Goal: Find specific page/section: Find specific page/section

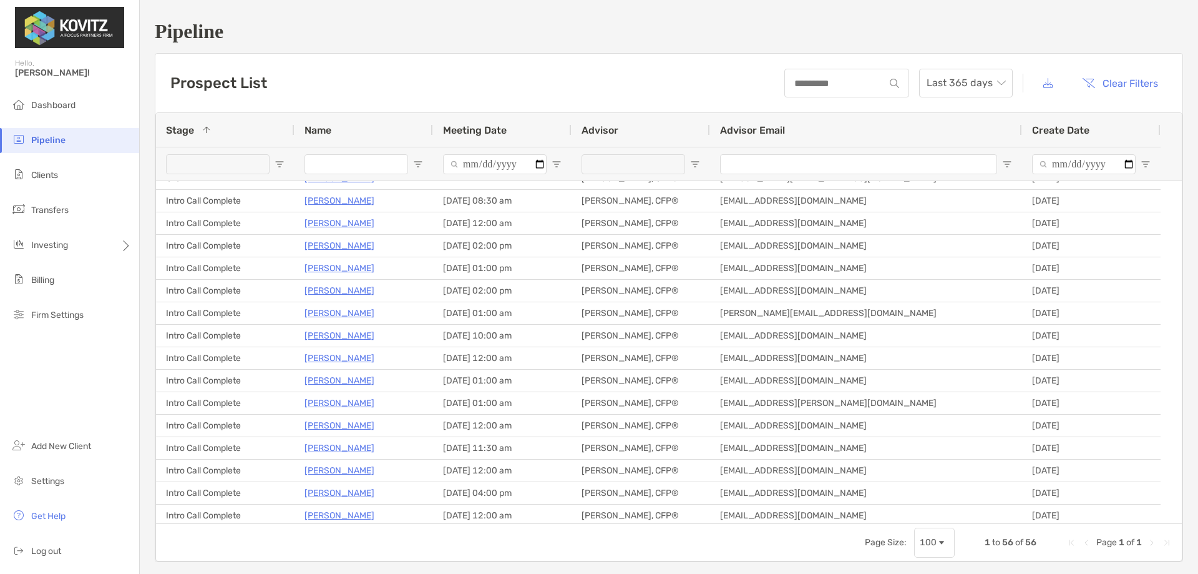
scroll to position [250, 0]
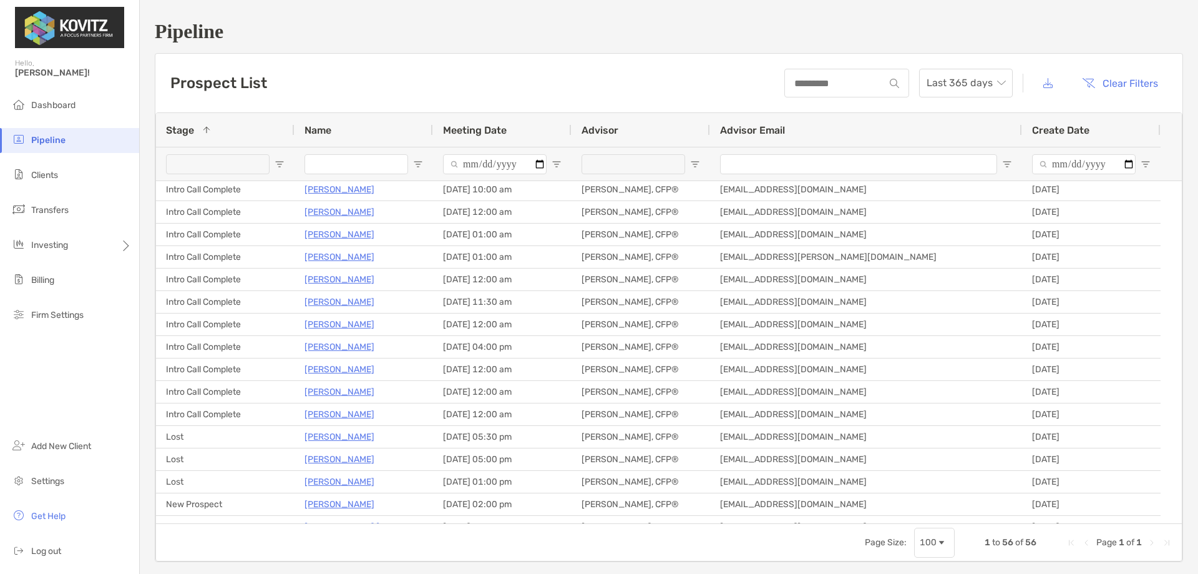
click at [276, 165] on span "Open Filter Menu" at bounding box center [280, 164] width 10 height 10
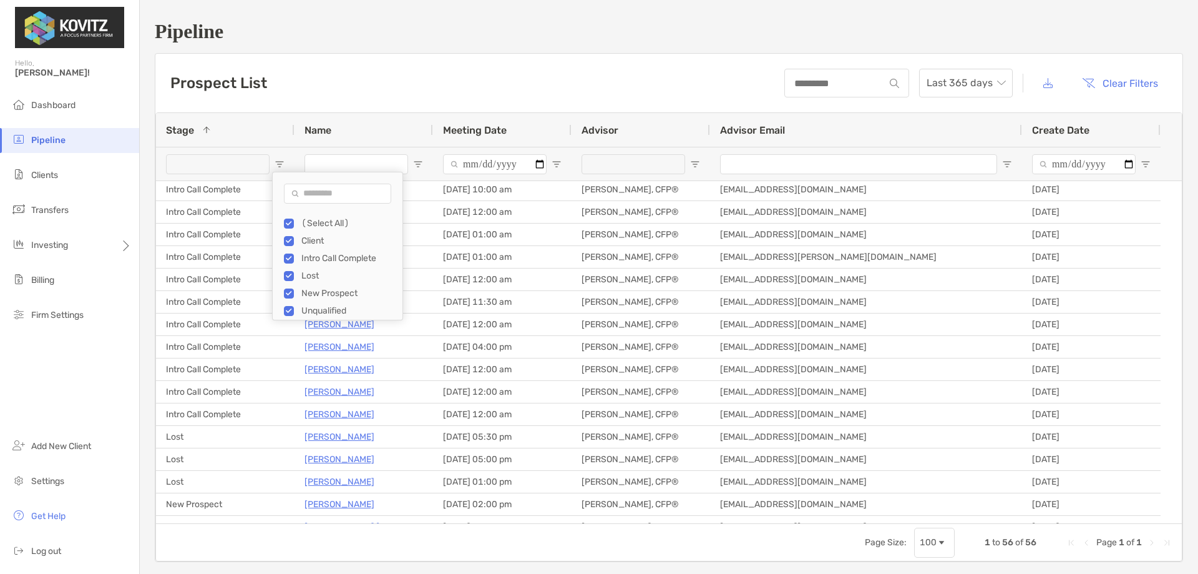
click at [318, 239] on div "Client" at bounding box center [348, 240] width 94 height 11
type input "**********"
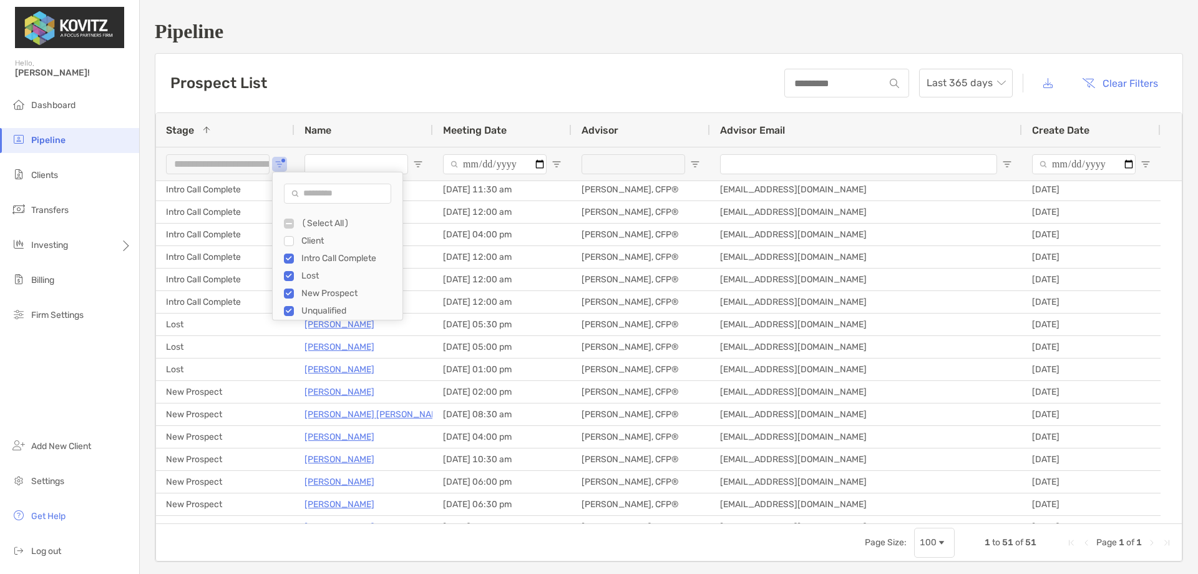
click at [313, 231] on div "(Select All)" at bounding box center [343, 223] width 119 height 17
click at [313, 225] on div "(Select All)" at bounding box center [348, 223] width 94 height 11
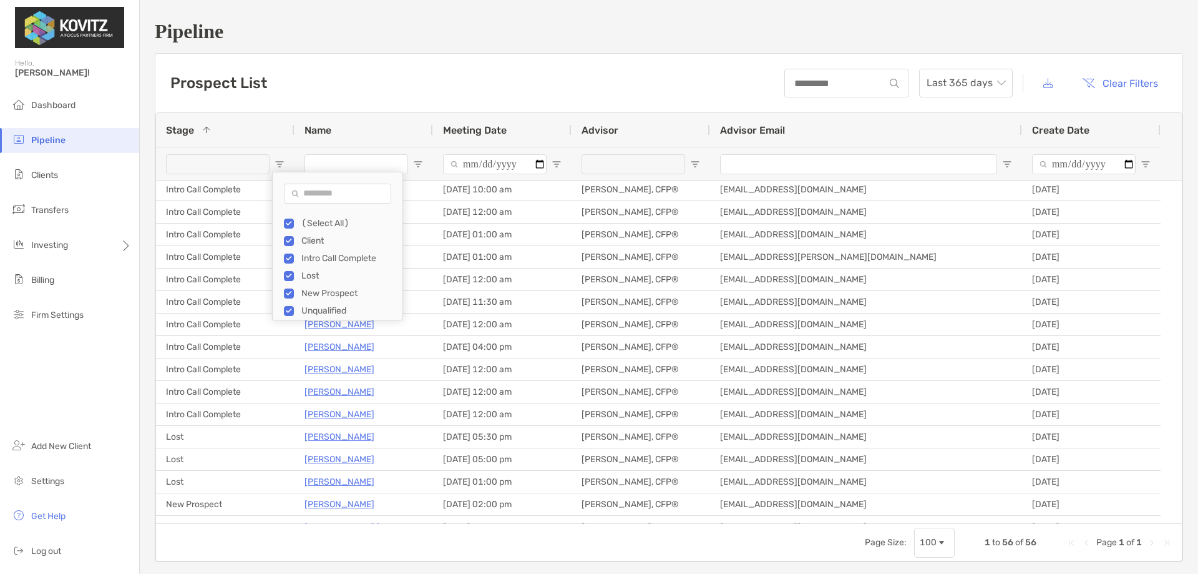
click at [313, 225] on div "(Select All)" at bounding box center [348, 223] width 94 height 11
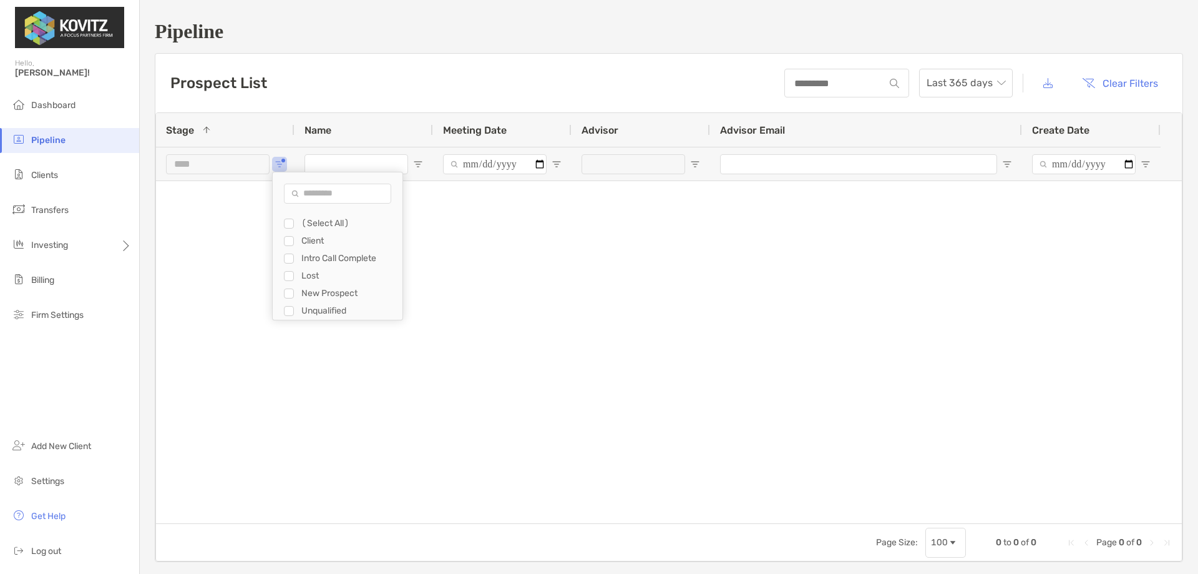
scroll to position [0, 0]
click at [310, 241] on div "Client" at bounding box center [350, 240] width 94 height 11
type input "**********"
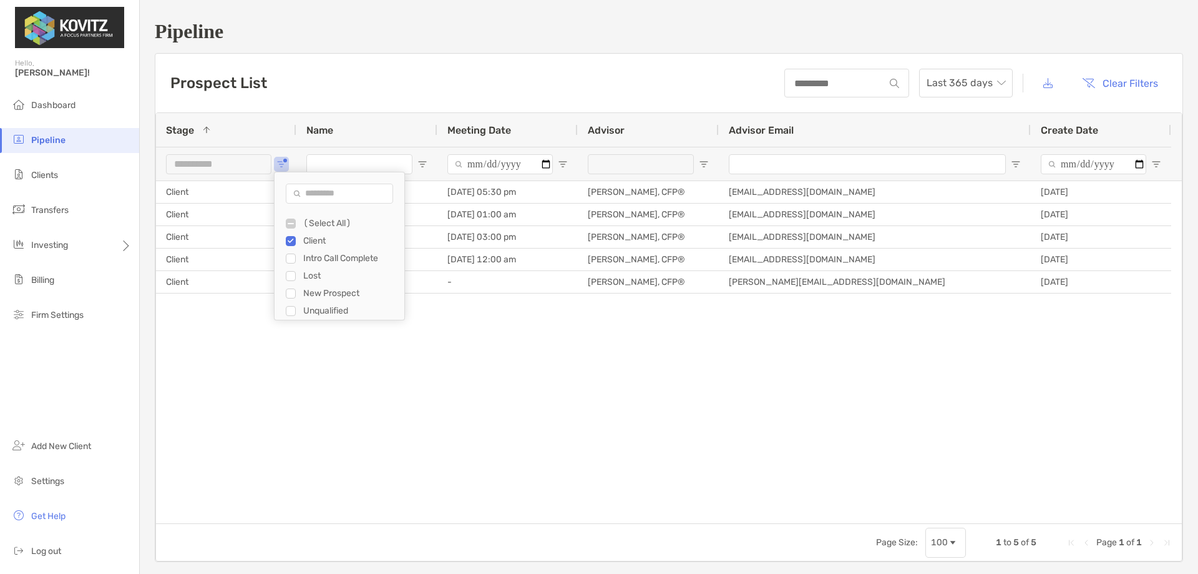
click at [232, 354] on div "Client [PERSON_NAME] [DATE] 05:30 pm [PERSON_NAME], CFP® [EMAIL_ADDRESS][DOMAIN…" at bounding box center [669, 352] width 1026 height 342
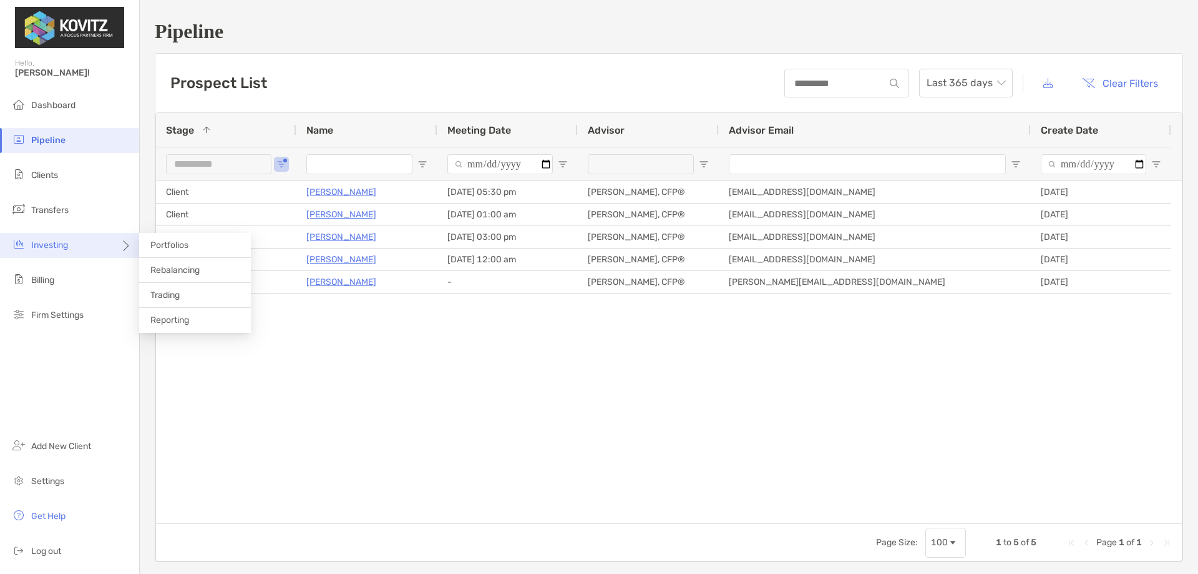
click at [79, 247] on div "Investing" at bounding box center [69, 245] width 139 height 25
click at [170, 242] on span "Portfolios" at bounding box center [169, 245] width 38 height 11
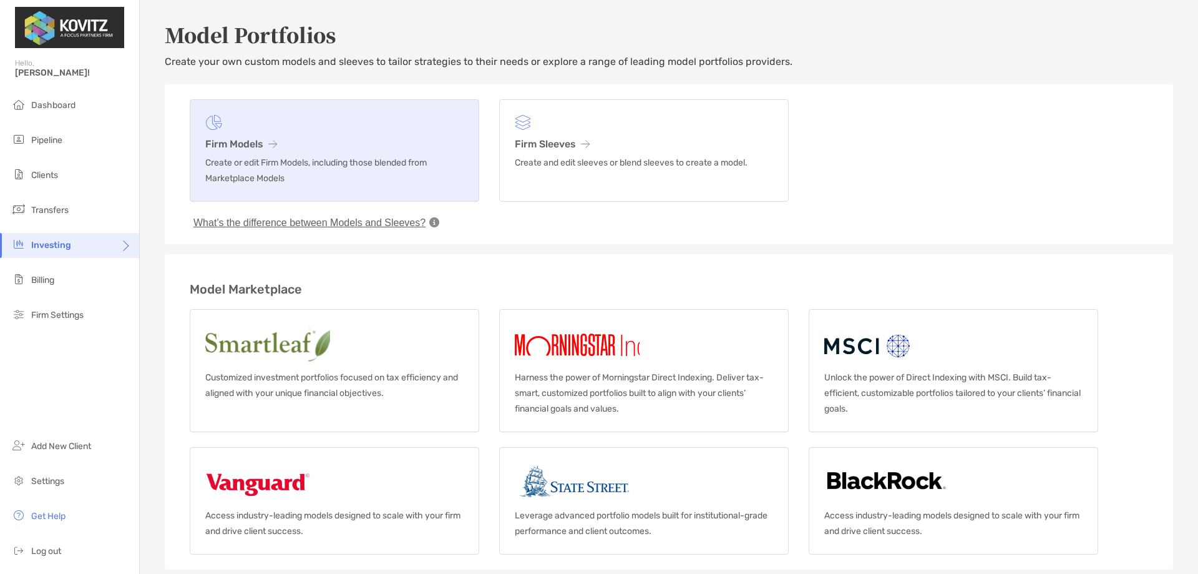
click at [244, 150] on link "Firm Models Create or edit Firm Models, including those blended from Marketplac…" at bounding box center [335, 150] width 290 height 102
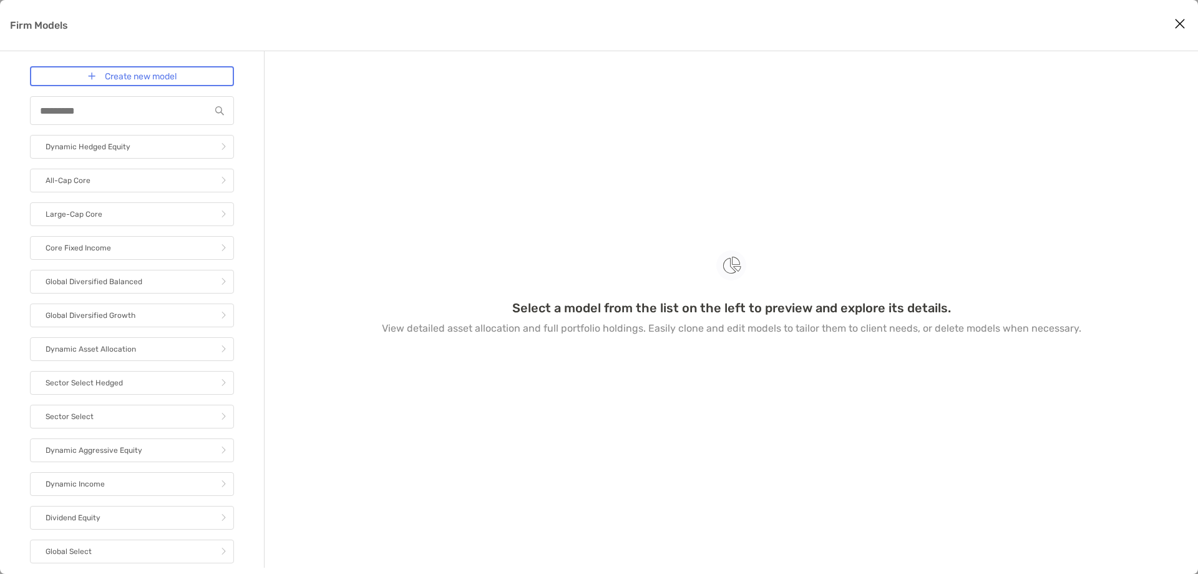
click at [1179, 31] on icon "Close modal" at bounding box center [1180, 23] width 11 height 15
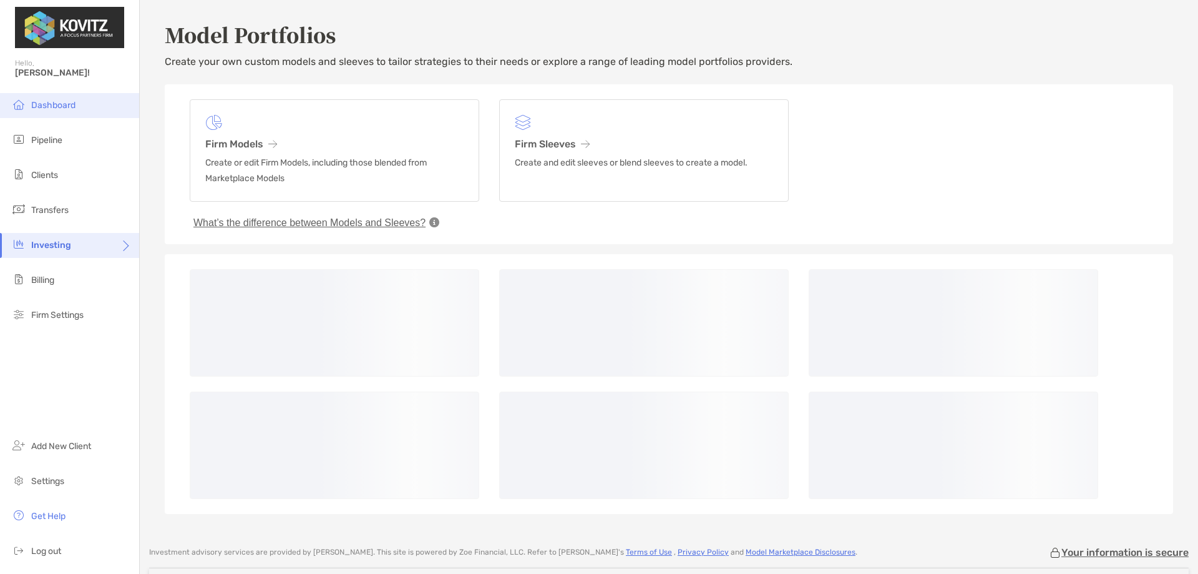
click at [54, 112] on li "Dashboard" at bounding box center [69, 105] width 139 height 25
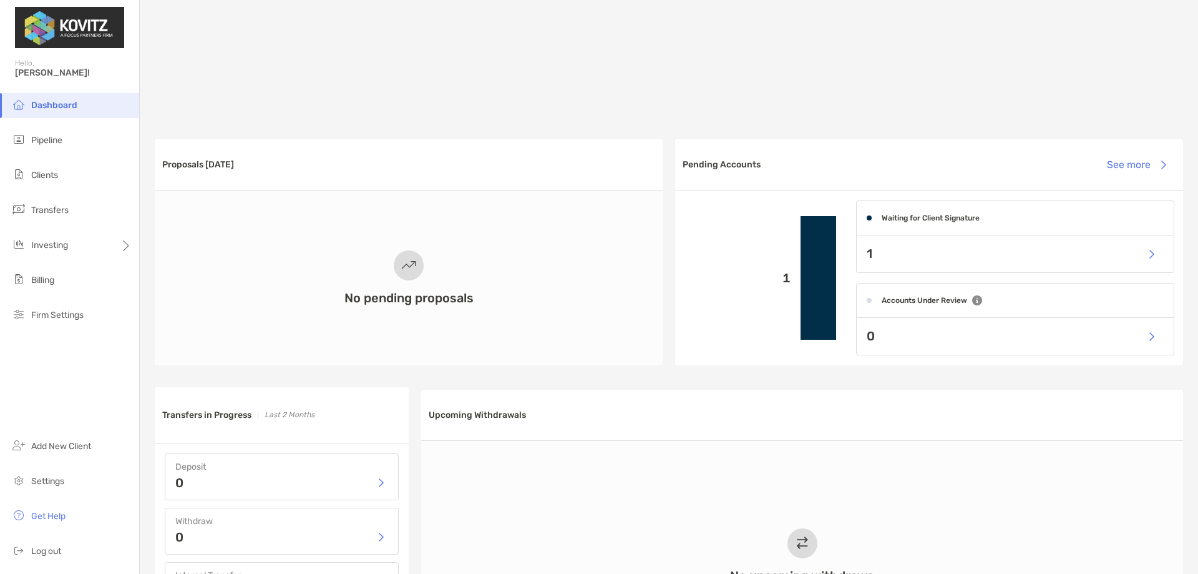
scroll to position [190, 0]
click at [894, 257] on div "1" at bounding box center [1015, 254] width 317 height 37
click at [1143, 254] on button "button" at bounding box center [1151, 254] width 26 height 27
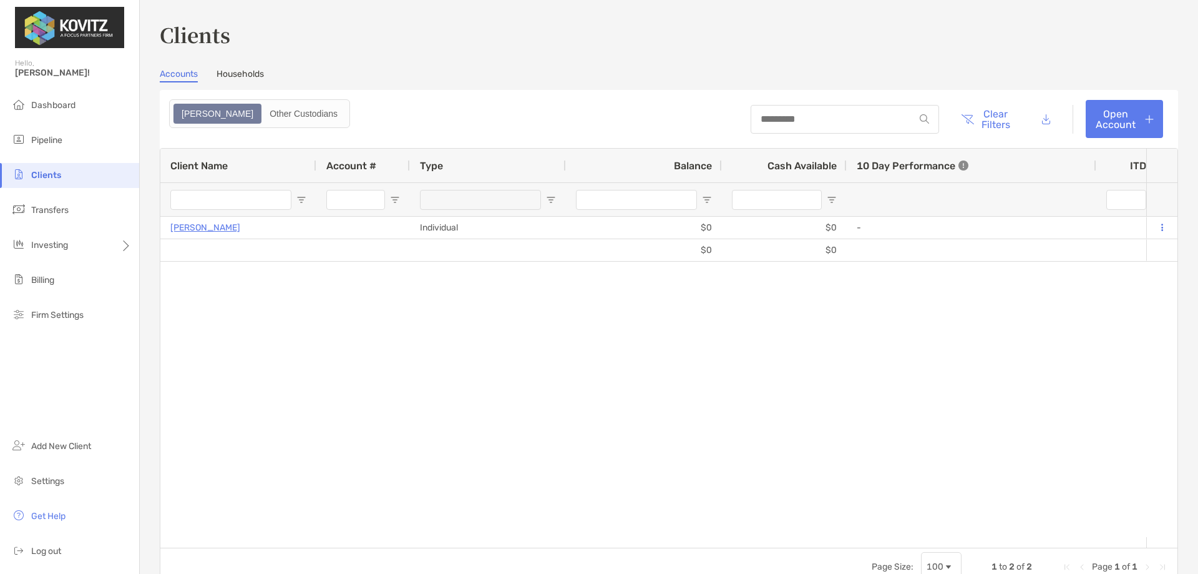
click at [300, 195] on span "Open Filter Menu" at bounding box center [301, 200] width 10 height 10
click at [231, 165] on div "Client Name" at bounding box center [238, 166] width 136 height 34
click at [261, 122] on label "Other Custodians" at bounding box center [303, 114] width 84 height 20
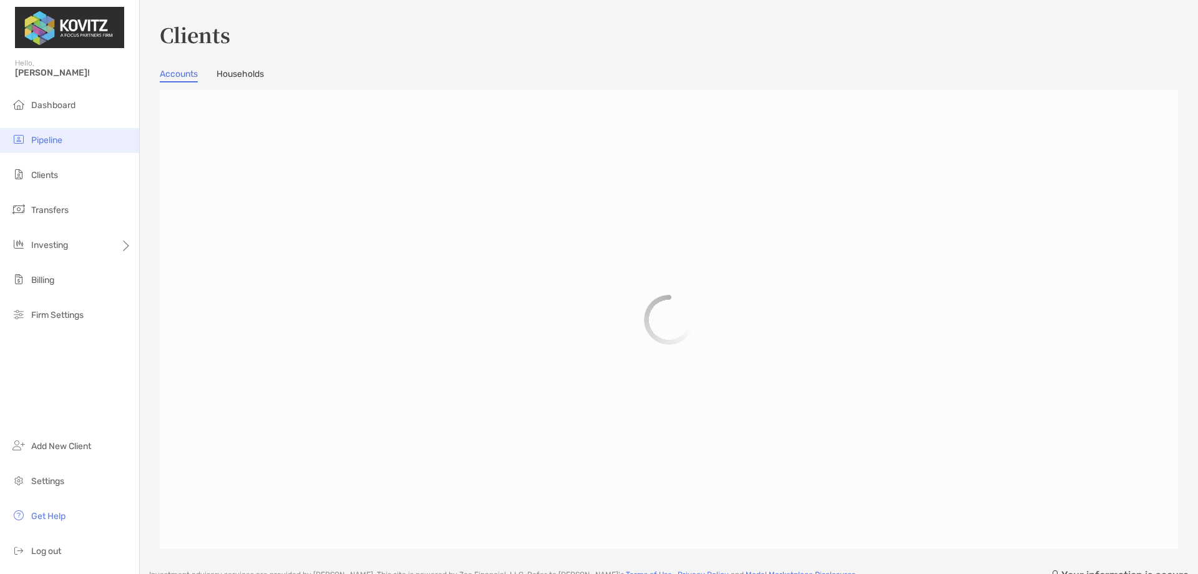
click at [53, 128] on li "Pipeline" at bounding box center [69, 140] width 139 height 25
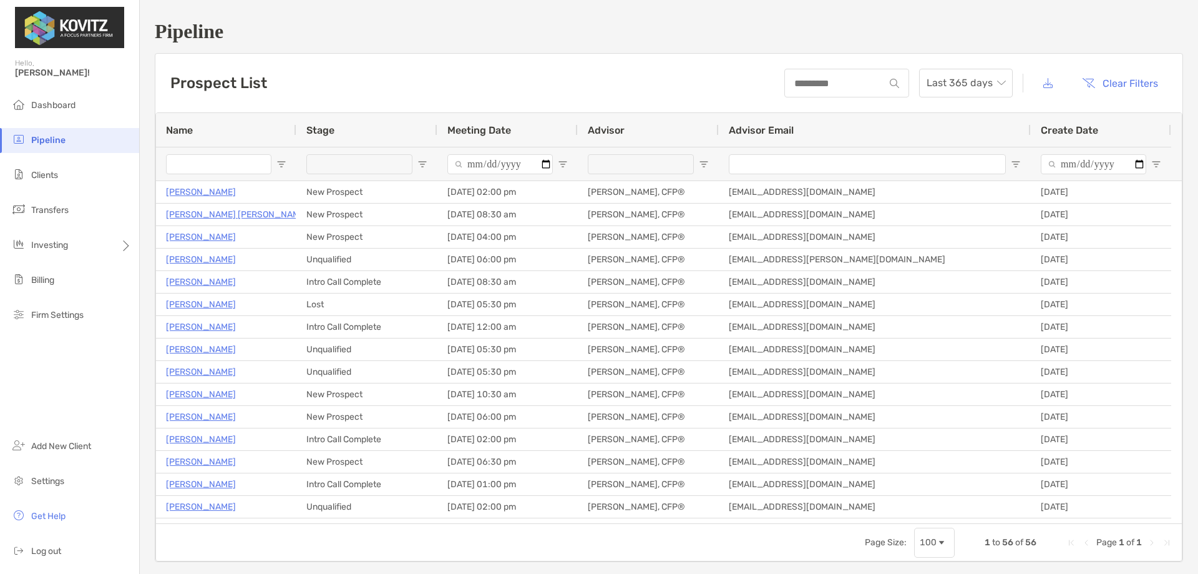
type input "**********"
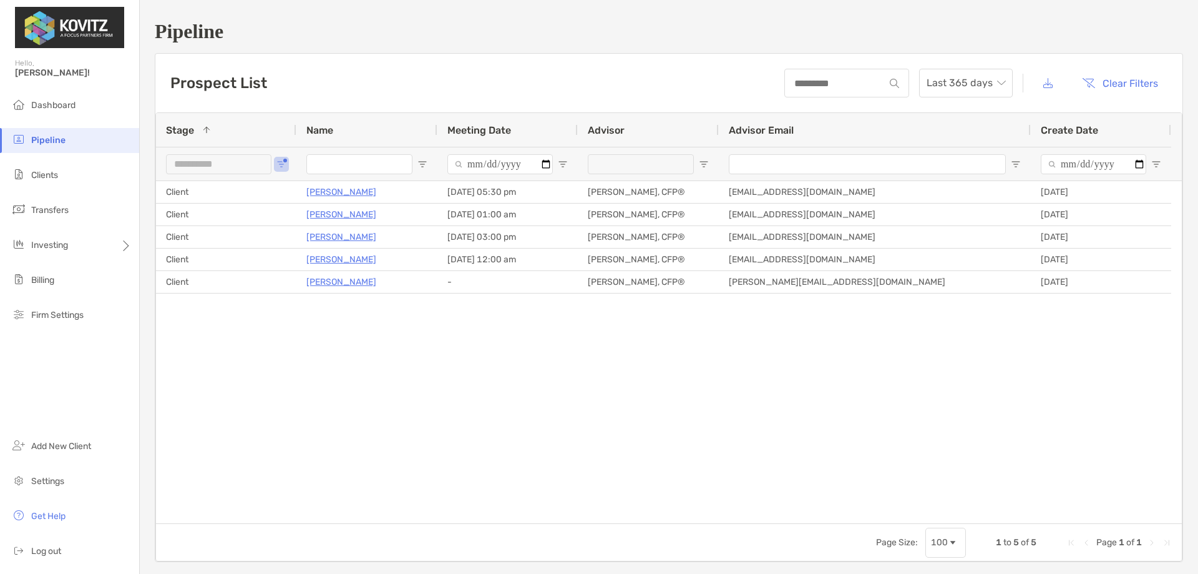
click at [276, 167] on div "**********" at bounding box center [226, 164] width 140 height 34
click at [282, 166] on span "Open Filter Menu" at bounding box center [281, 164] width 10 height 10
click at [299, 223] on div "(Select All)" at bounding box center [345, 223] width 119 height 17
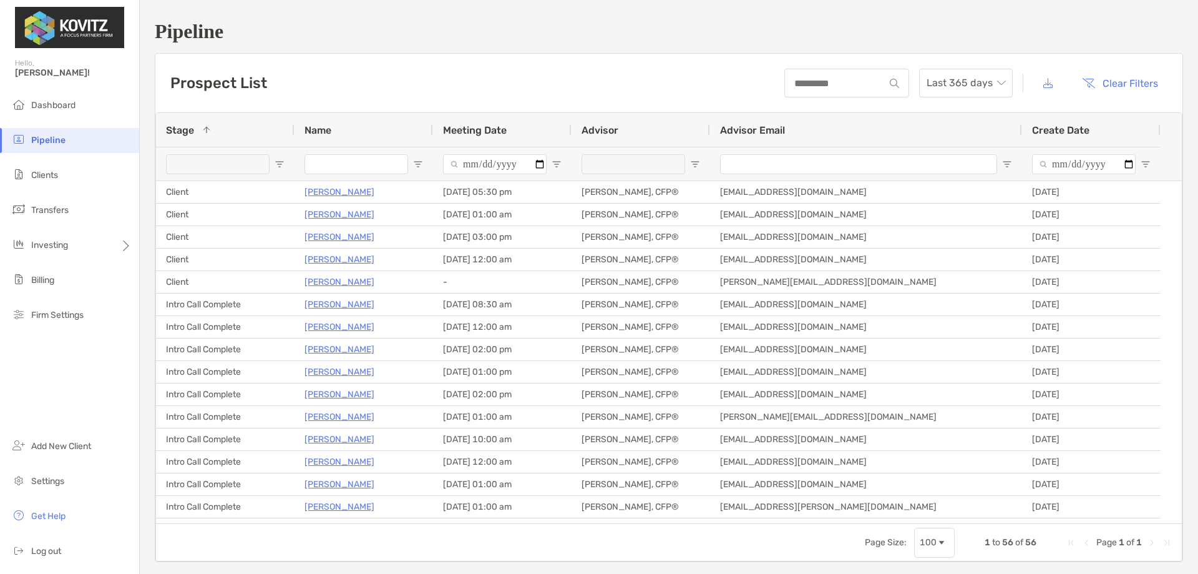
click at [502, 47] on div "Pipeline Prospect List Last 365 days Clear Filters 1 to 56 of 56 Name Stage 1 M…" at bounding box center [669, 291] width 1058 height 582
